Goal: Information Seeking & Learning: Learn about a topic

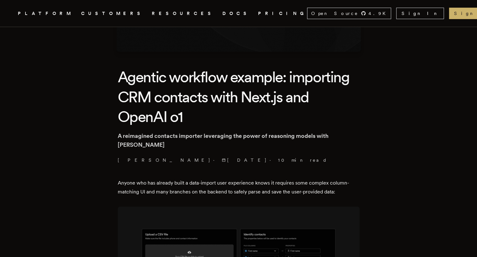
scroll to position [159, 0]
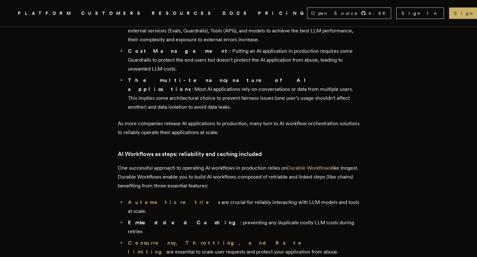
scroll to position [1063, 0]
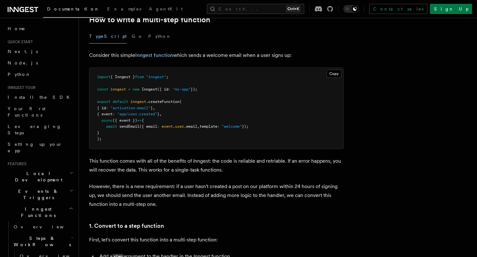
scroll to position [212, 0]
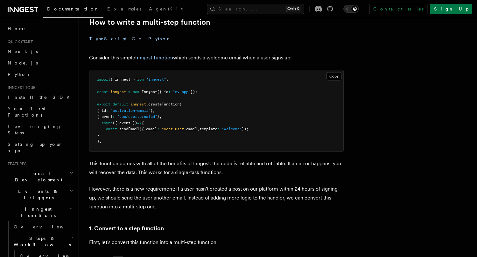
click at [148, 38] on button "Python" at bounding box center [159, 39] width 23 height 14
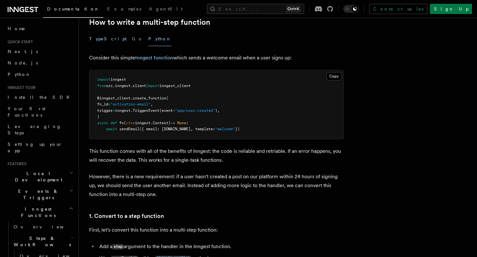
click at [101, 38] on button "TypeScript" at bounding box center [108, 39] width 38 height 14
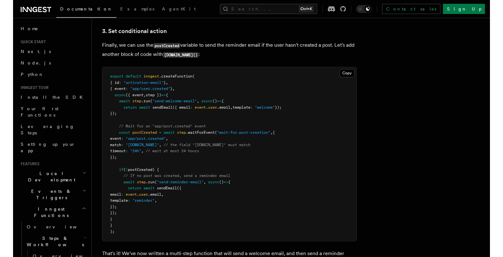
scroll to position [842, 0]
